Goal: Task Accomplishment & Management: Use online tool/utility

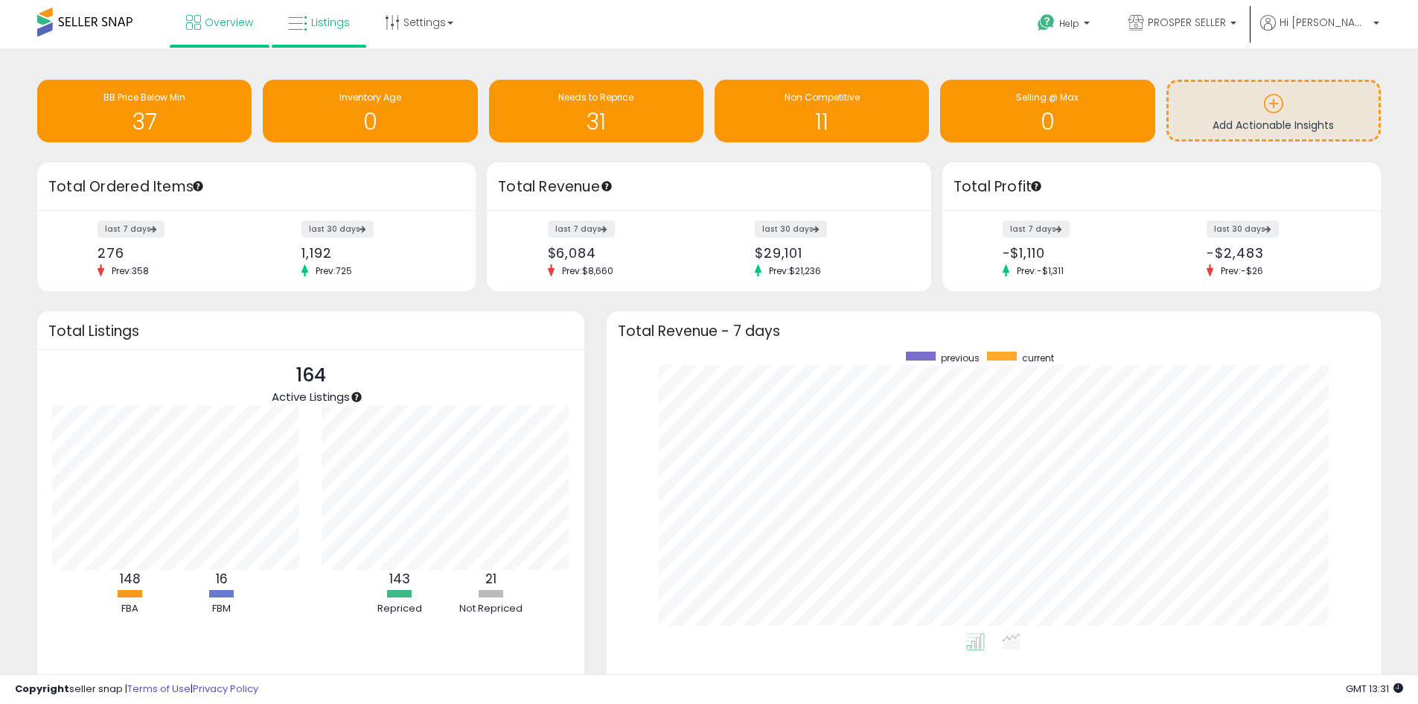
scroll to position [281, 745]
click at [311, 27] on span "Listings" at bounding box center [330, 22] width 39 height 15
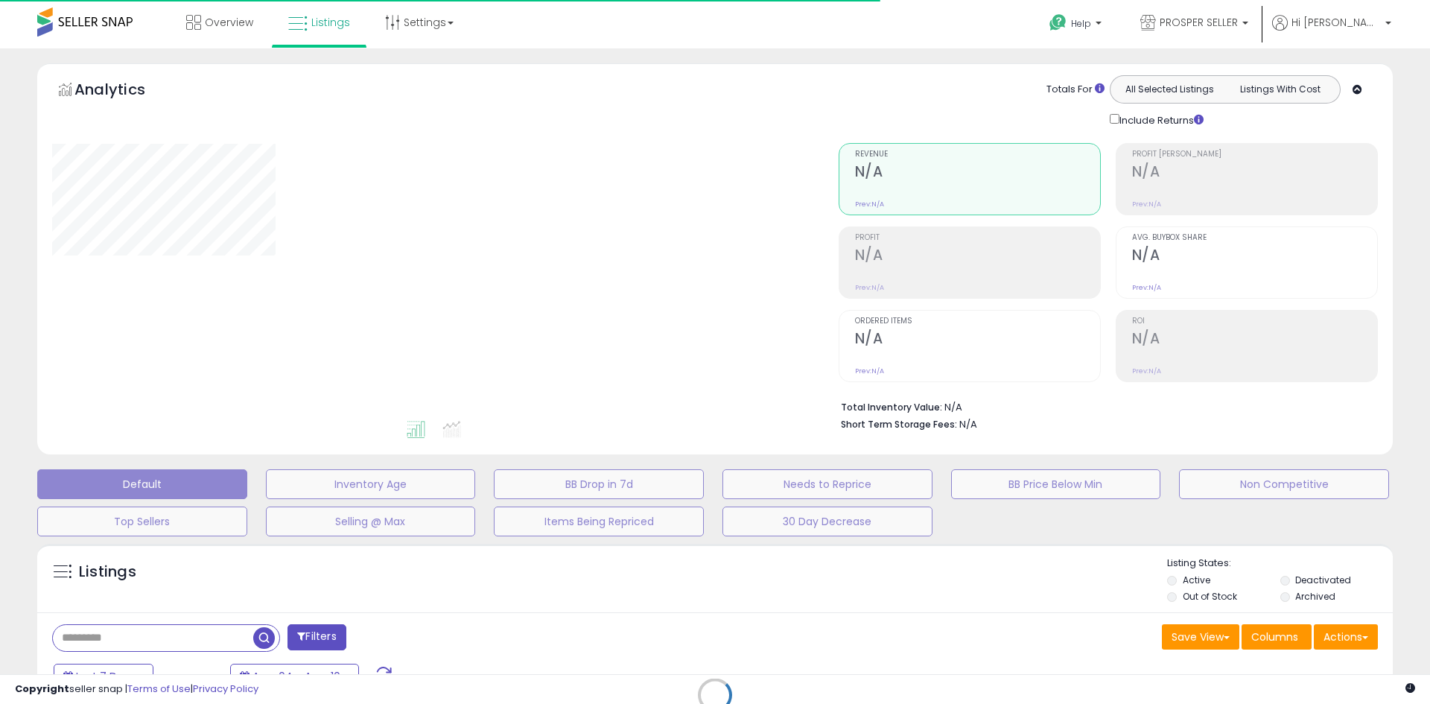
click at [133, 634] on div "Retrieving listings data.." at bounding box center [714, 706] width 1377 height 340
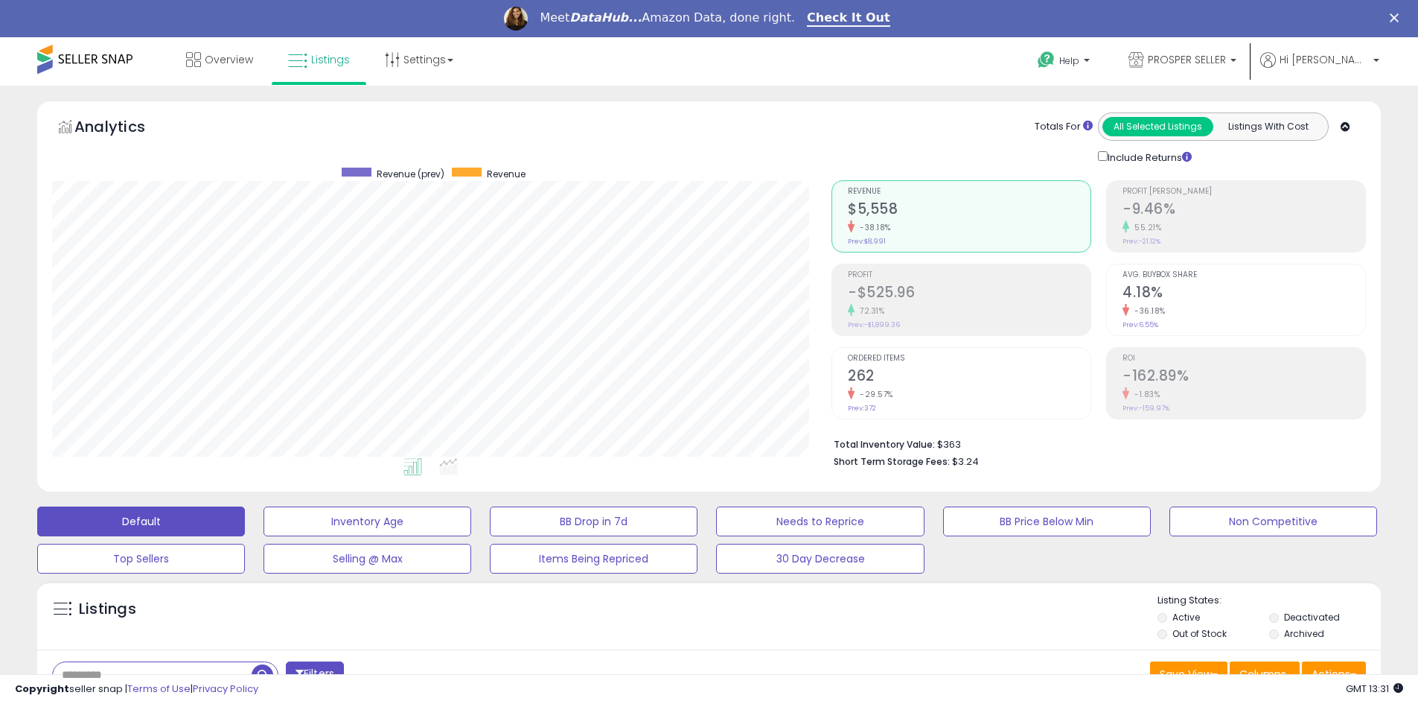
scroll to position [305, 780]
drag, startPoint x: 133, startPoint y: 634, endPoint x: 138, endPoint y: 644, distance: 11.7
click at [140, 644] on div "Listings Active" at bounding box center [709, 615] width 1344 height 68
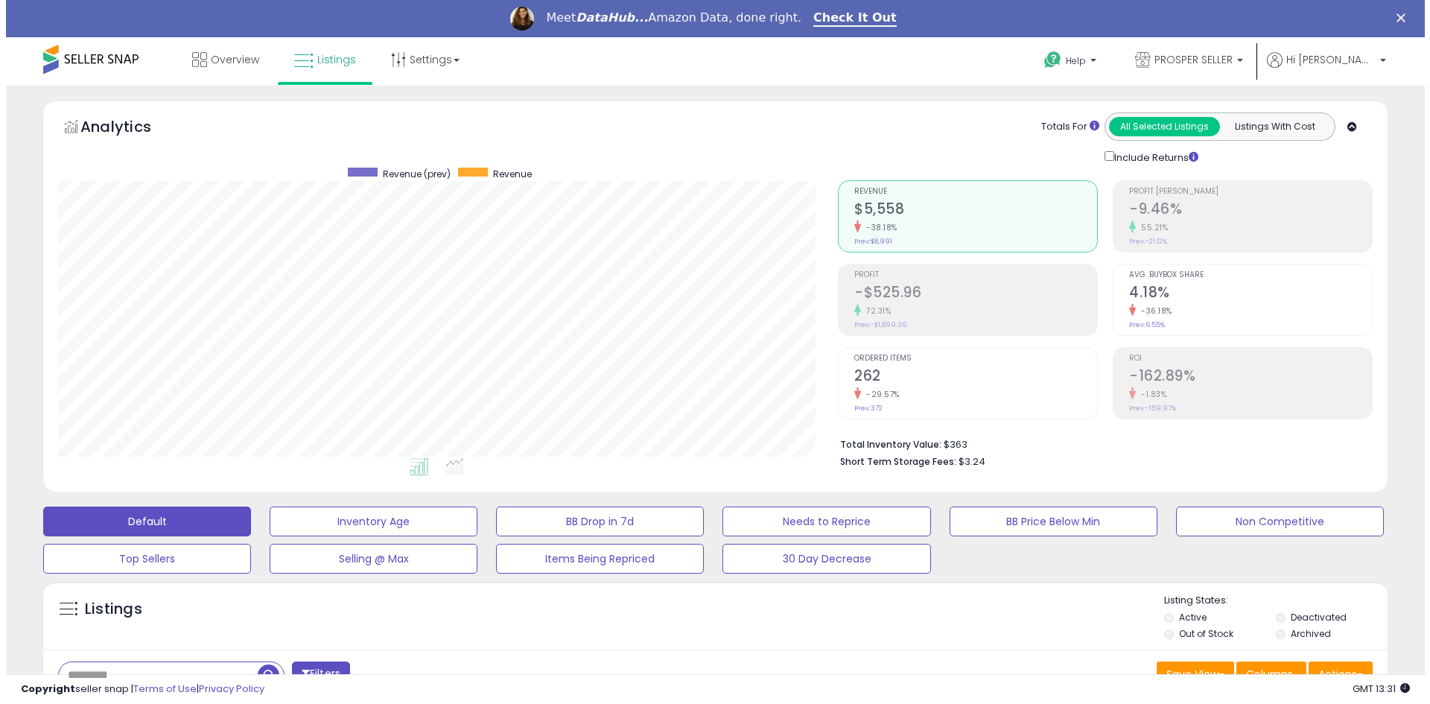
scroll to position [149, 0]
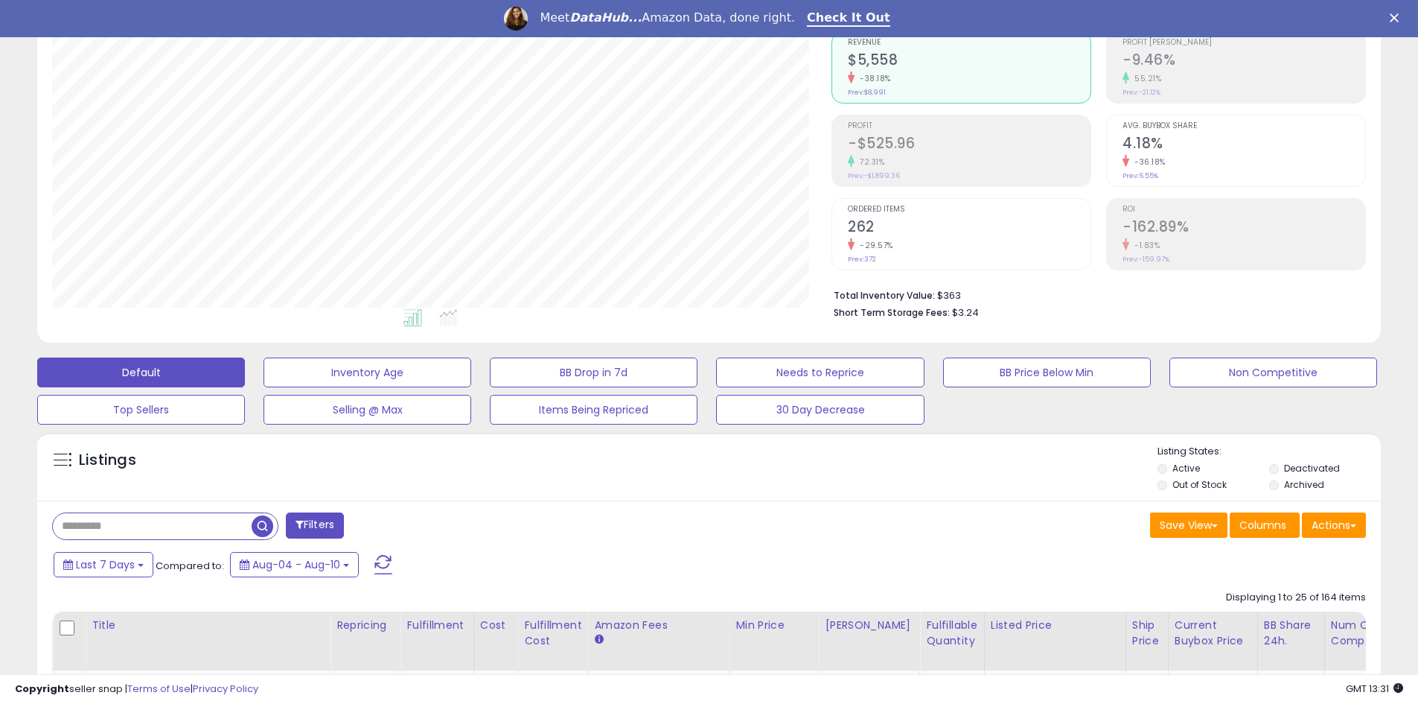
click at [121, 514] on input "text" at bounding box center [152, 526] width 199 height 26
paste input "**********"
type input "**********"
click at [400, 523] on span "button" at bounding box center [391, 526] width 22 height 22
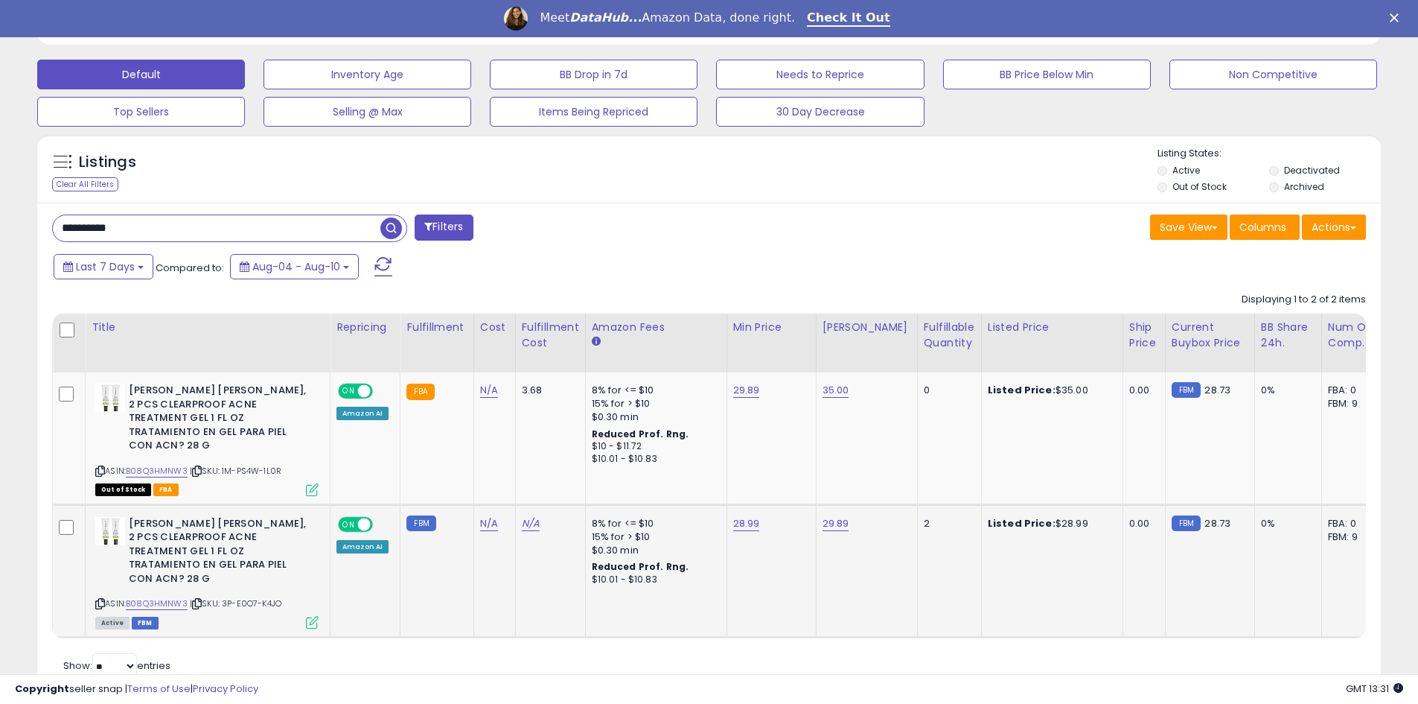
scroll to position [305, 780]
click at [736, 398] on link "28.99" at bounding box center [746, 390] width 27 height 15
drag, startPoint x: 668, startPoint y: 474, endPoint x: 619, endPoint y: 474, distance: 49.1
click at [619, 474] on tbody "[PERSON_NAME] [PERSON_NAME], 2 PCS CLEARPROOF ACNE TREATMENT GEL 1 FL OZ TRATAM…" at bounding box center [1116, 504] width 2126 height 264
click at [831, 398] on link "29.89" at bounding box center [836, 390] width 27 height 15
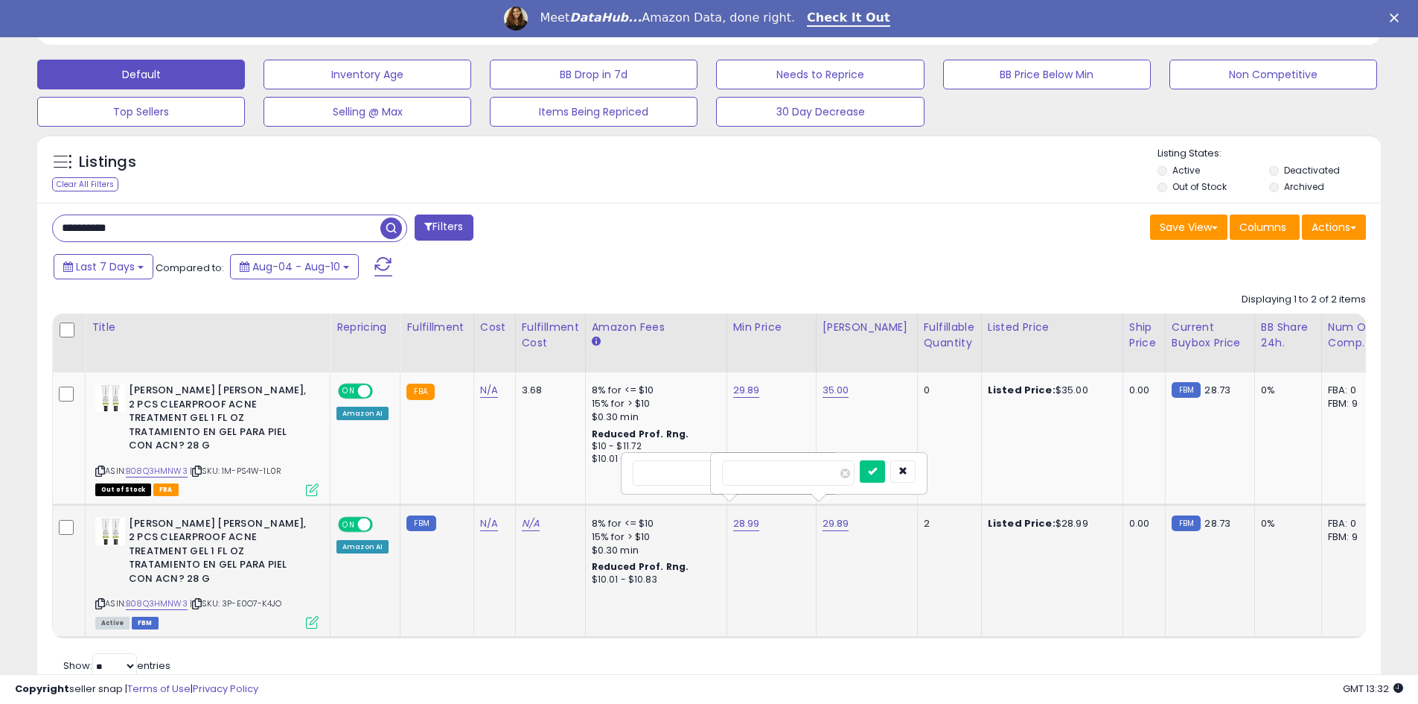
click at [690, 504] on tr "[PERSON_NAME] [PERSON_NAME], 2 PCS CLEARPROOF ACNE TREATMENT GEL 1 FL OZ TRATAM…" at bounding box center [1116, 570] width 2126 height 133
type input "**"
click button "submit" at bounding box center [872, 471] width 25 height 22
click at [963, 650] on div "Retrieving listings data.. Displaying 1 to 2 of 2 items Title Repricing" at bounding box center [709, 484] width 1314 height 398
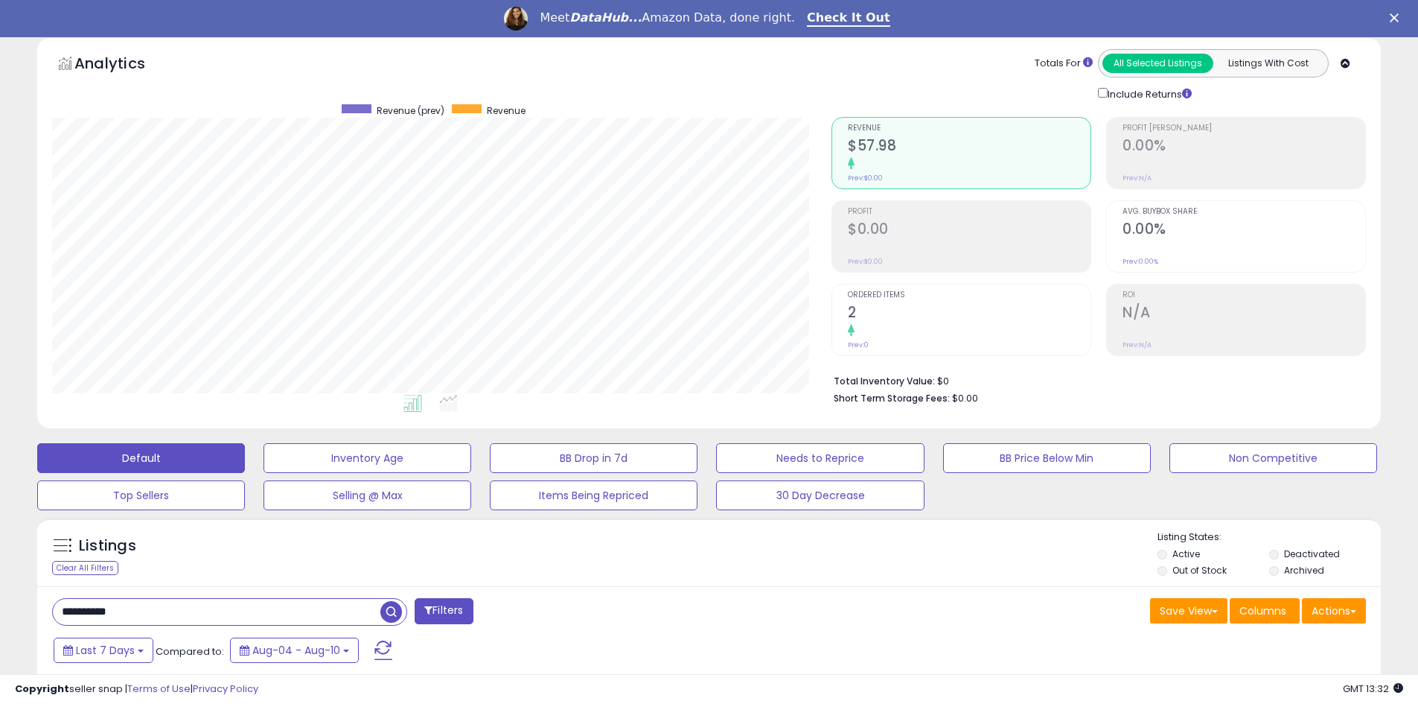
scroll to position [0, 0]
